Goal: Information Seeking & Learning: Learn about a topic

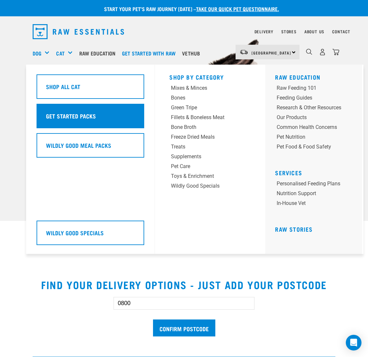
click at [87, 108] on div "Get Started Packs" at bounding box center [91, 116] width 108 height 24
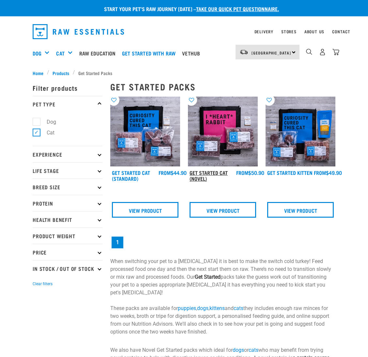
click at [209, 171] on link "Get Started Cat (Novel)" at bounding box center [209, 175] width 38 height 9
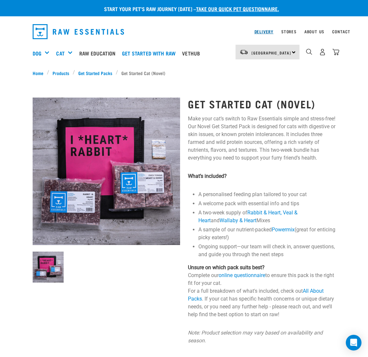
click at [263, 32] on link "Delivery" at bounding box center [264, 31] width 19 height 2
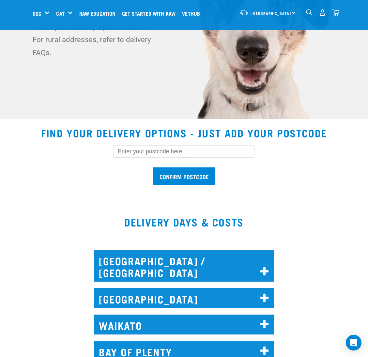
scroll to position [147, 0]
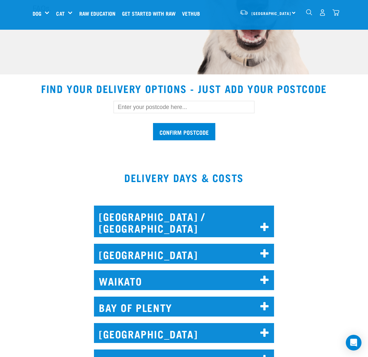
click at [189, 108] on input "text" at bounding box center [184, 107] width 141 height 12
type input "3320"
click at [190, 129] on input "Confirm postcode" at bounding box center [184, 131] width 62 height 17
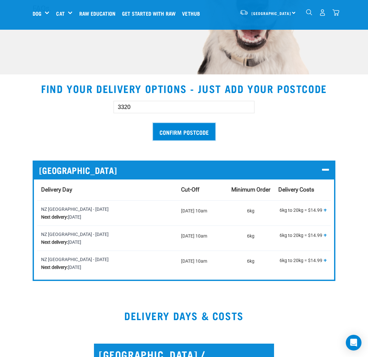
scroll to position [196, 0]
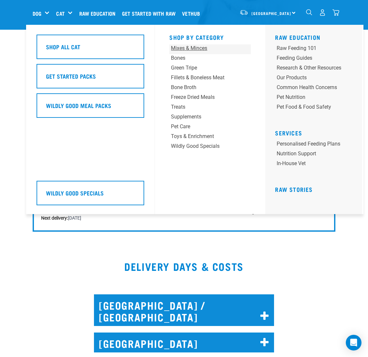
click at [195, 50] on div "Mixes & Minces" at bounding box center [203, 48] width 64 height 8
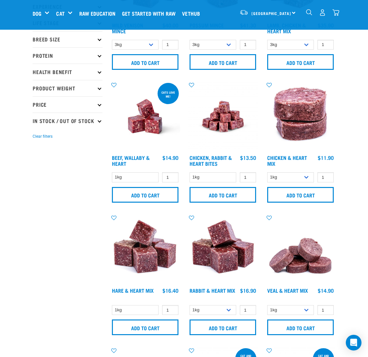
scroll to position [147, 0]
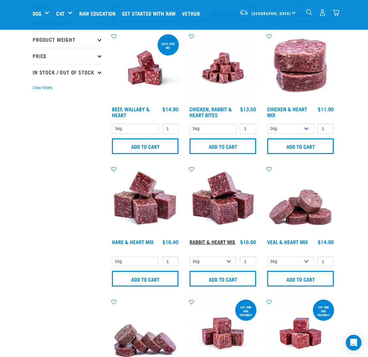
click at [211, 240] on link "Rabbit & Heart Mix" at bounding box center [213, 241] width 46 height 3
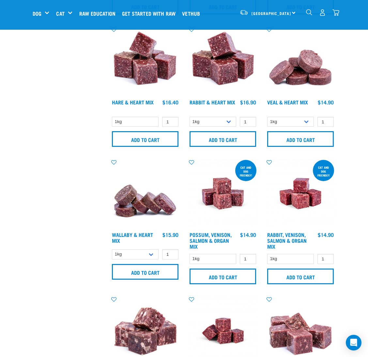
scroll to position [290, 0]
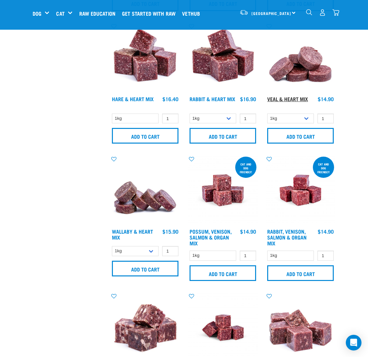
click at [295, 97] on link "Veal & Heart Mix" at bounding box center [287, 98] width 41 height 3
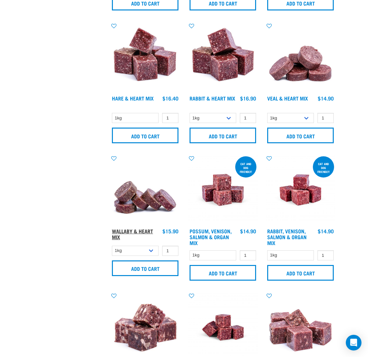
click at [136, 232] on link "Wallaby & Heart Mix" at bounding box center [132, 234] width 41 height 9
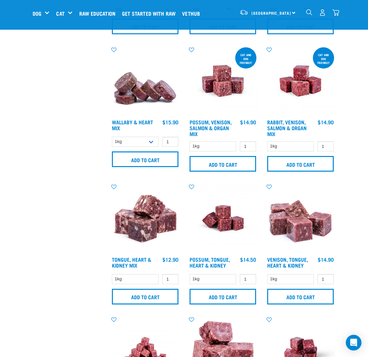
scroll to position [438, 0]
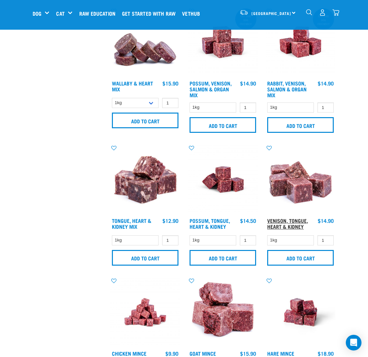
click at [285, 224] on link "Venison, Tongue, Heart & Kidney" at bounding box center [287, 223] width 41 height 9
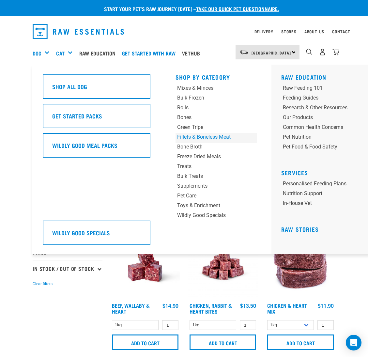
click at [197, 134] on div "Fillets & Boneless Meat" at bounding box center [209, 137] width 64 height 8
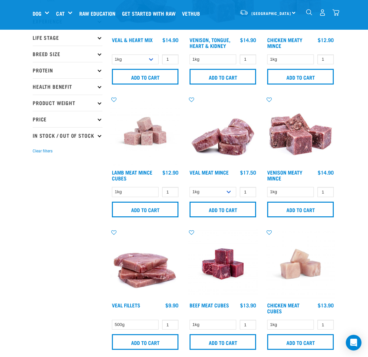
scroll to position [98, 0]
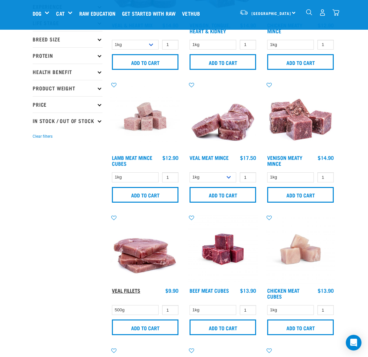
click at [133, 291] on link "Veal Fillets" at bounding box center [126, 290] width 28 height 3
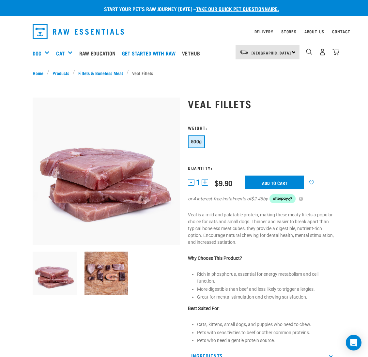
click at [38, 30] on img "dropdown navigation" at bounding box center [78, 31] width 91 height 15
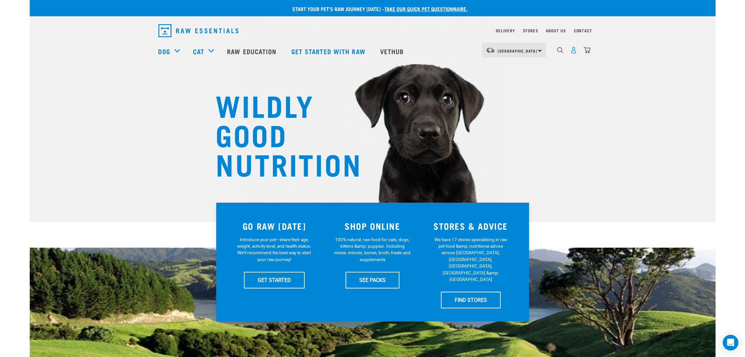
click at [368, 51] on img "dropdown navigation" at bounding box center [573, 50] width 7 height 7
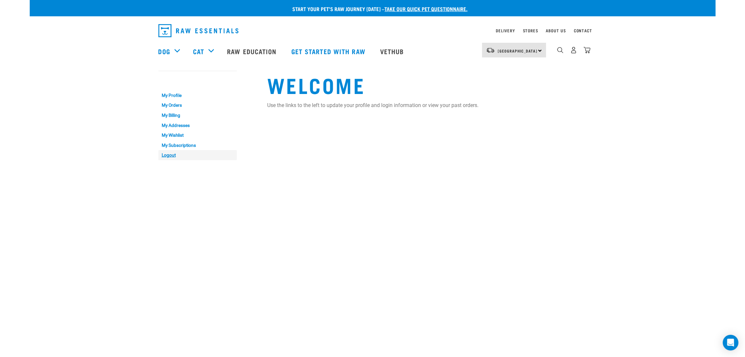
click at [170, 155] on link "Logout" at bounding box center [197, 155] width 78 height 10
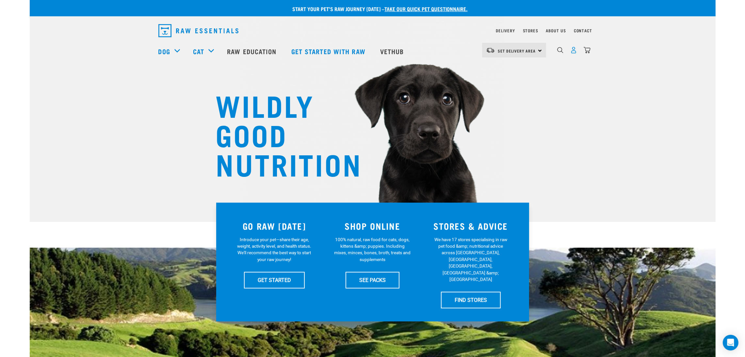
click at [573, 52] on img "dropdown navigation" at bounding box center [573, 50] width 7 height 7
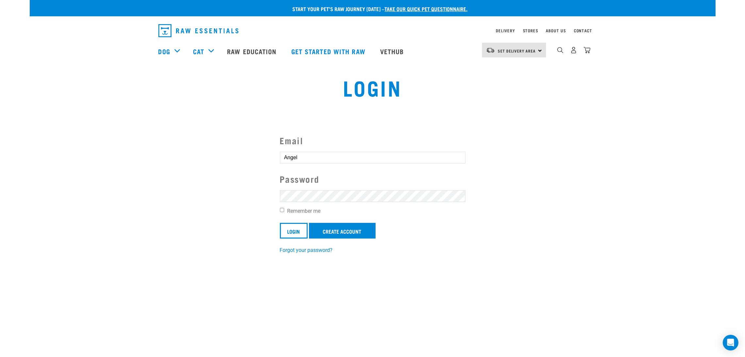
drag, startPoint x: 309, startPoint y: 158, endPoint x: 259, endPoint y: 153, distance: 50.1
click at [245, 155] on section "Email Angel Password Remember me Login Create Account Forgot your password?" at bounding box center [373, 189] width 686 height 145
click at [228, 176] on section "Email Password Remember me Login Create Account Forgot your password?" at bounding box center [373, 189] width 686 height 145
click at [655, 87] on div "Login" at bounding box center [373, 93] width 678 height 42
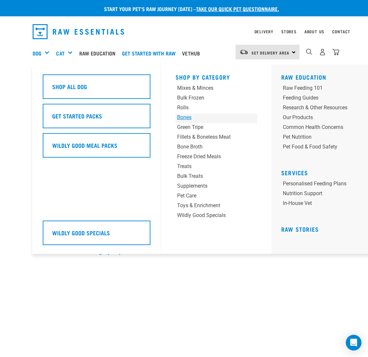
click at [190, 120] on div "Bones" at bounding box center [209, 118] width 64 height 8
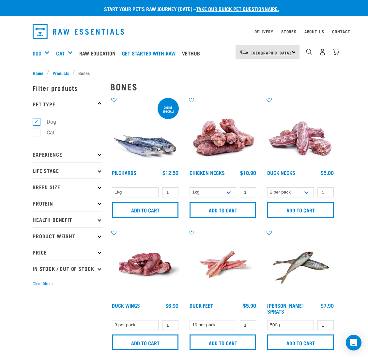
click at [271, 52] on span "[GEOGRAPHIC_DATA]" at bounding box center [272, 53] width 40 height 2
click at [260, 85] on link "[GEOGRAPHIC_DATA]" at bounding box center [267, 85] width 63 height 14
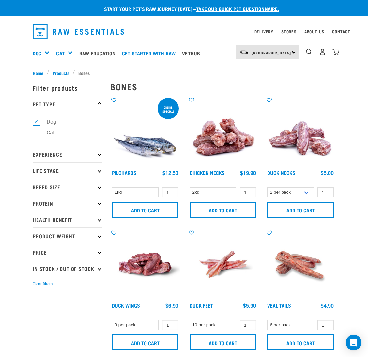
click at [124, 304] on link "Duck Wings" at bounding box center [126, 305] width 28 height 3
